Goal: Information Seeking & Learning: Compare options

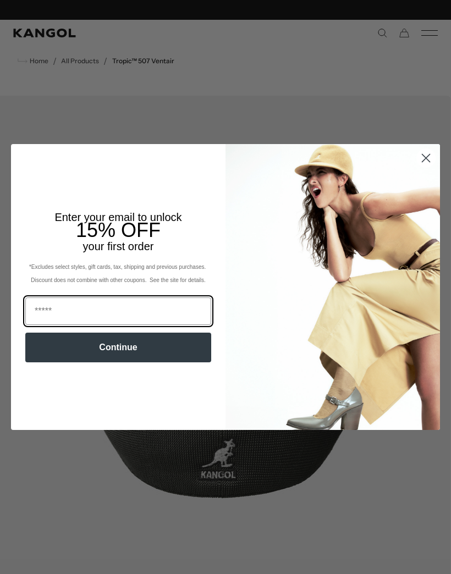
scroll to position [0, 226]
click at [418, 159] on circle "Close dialog" at bounding box center [426, 158] width 18 height 18
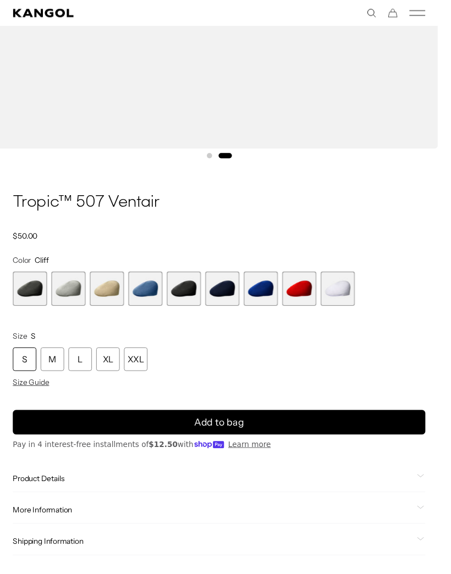
scroll to position [0, 0]
click at [230, 302] on span "6 of 9" at bounding box center [228, 296] width 35 height 35
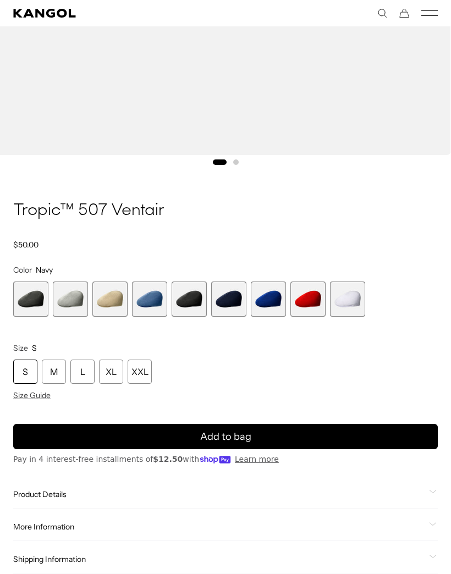
click at [229, 295] on span "6 of 9" at bounding box center [228, 298] width 35 height 35
click at [237, 305] on span "6 of 9" at bounding box center [228, 298] width 35 height 35
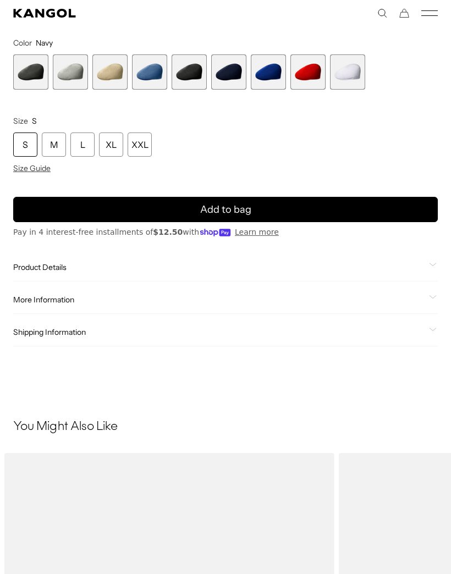
scroll to position [739, 0]
click at [59, 269] on span "Product Details" at bounding box center [218, 267] width 411 height 10
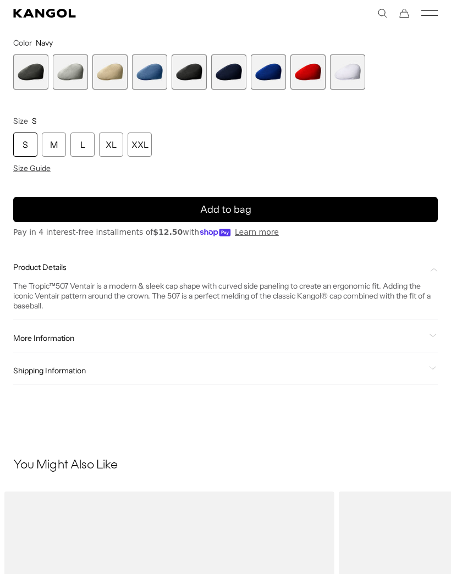
scroll to position [0, 0]
click at [153, 341] on span "More Information" at bounding box center [218, 338] width 411 height 10
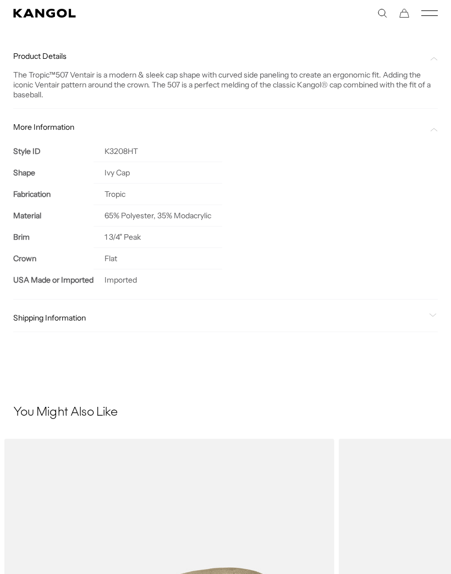
click at [125, 321] on span "Shipping Information" at bounding box center [218, 318] width 411 height 10
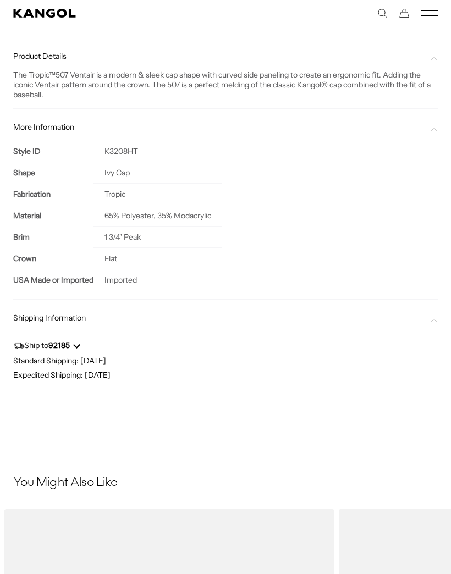
click at [174, 288] on td "Imported" at bounding box center [157, 279] width 129 height 21
click at [140, 287] on td "Imported" at bounding box center [157, 279] width 129 height 21
click at [152, 317] on span "Shipping Information" at bounding box center [218, 318] width 411 height 10
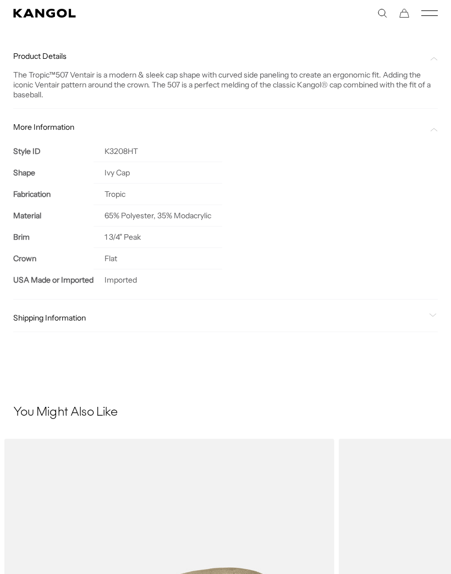
click at [74, 319] on span "Shipping Information" at bounding box center [218, 318] width 411 height 10
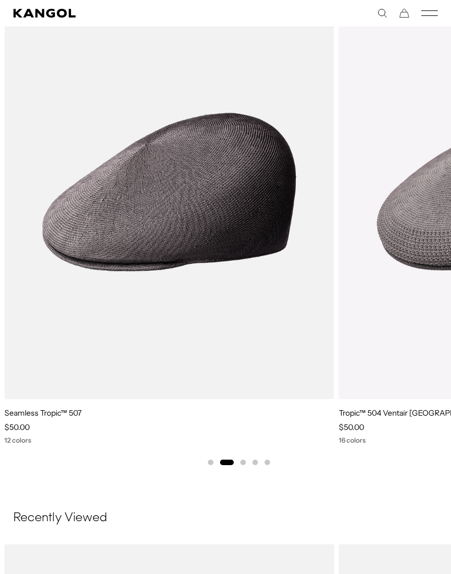
click at [65, 417] on link "Seamless Tropic™ 507" at bounding box center [42, 413] width 77 height 10
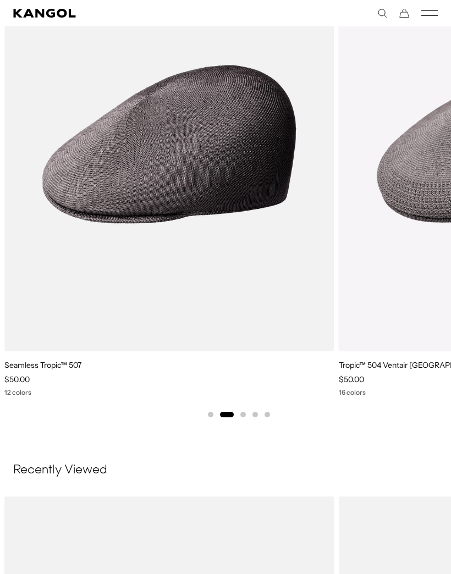
scroll to position [0, 226]
click at [0, 0] on img "2 of 5" at bounding box center [0, 0] width 0 height 0
